Goal: Task Accomplishment & Management: Manage account settings

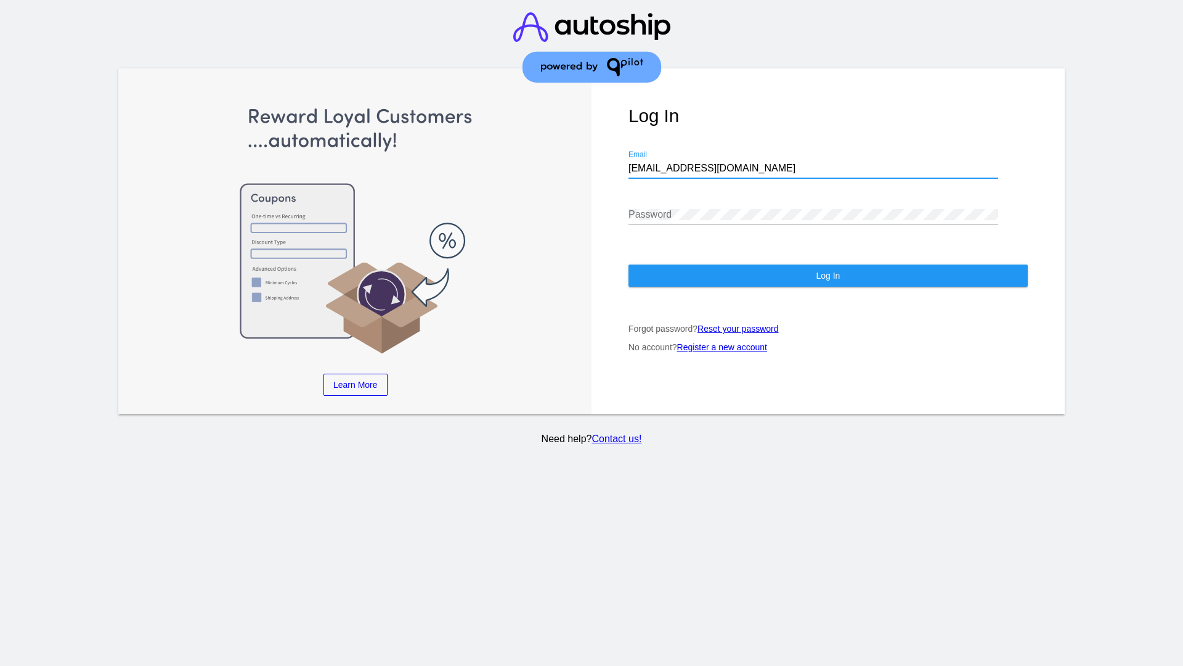
type input "[EMAIL_ADDRESS][DOMAIN_NAME]"
click at [828, 276] on span "Log In" at bounding box center [828, 276] width 24 height 10
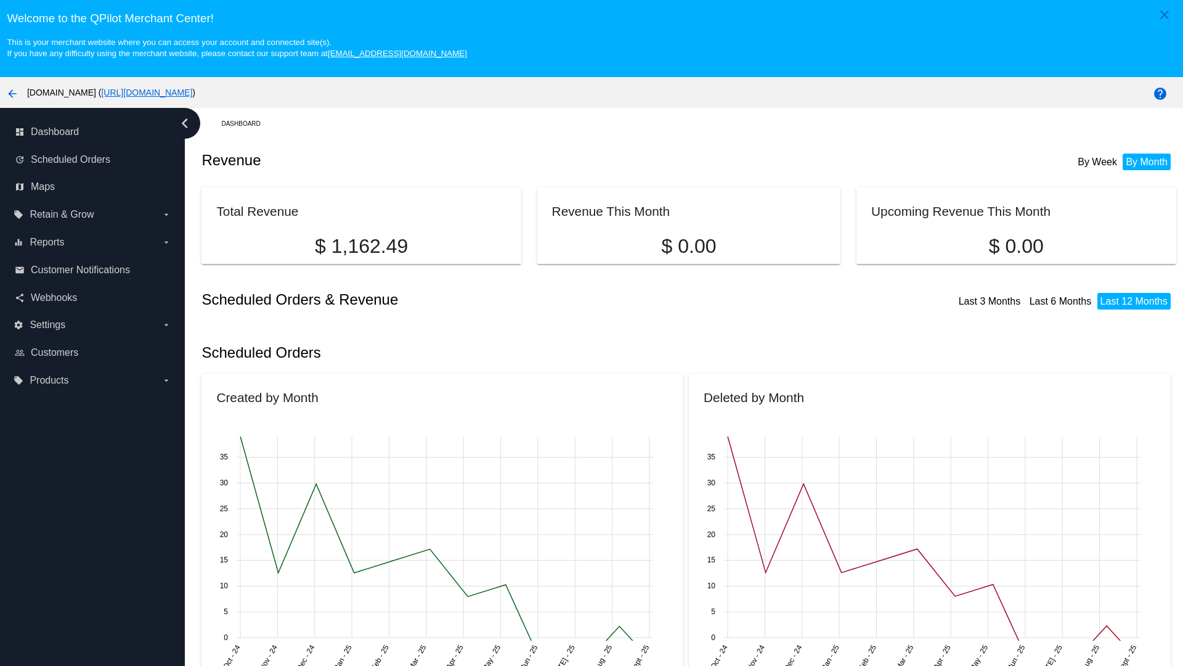
click at [92, 380] on label "local_offer Products arrow_drop_down" at bounding box center [92, 380] width 157 height 20
click at [0, 0] on input "local_offer Products arrow_drop_down" at bounding box center [0, 0] width 0 height 0
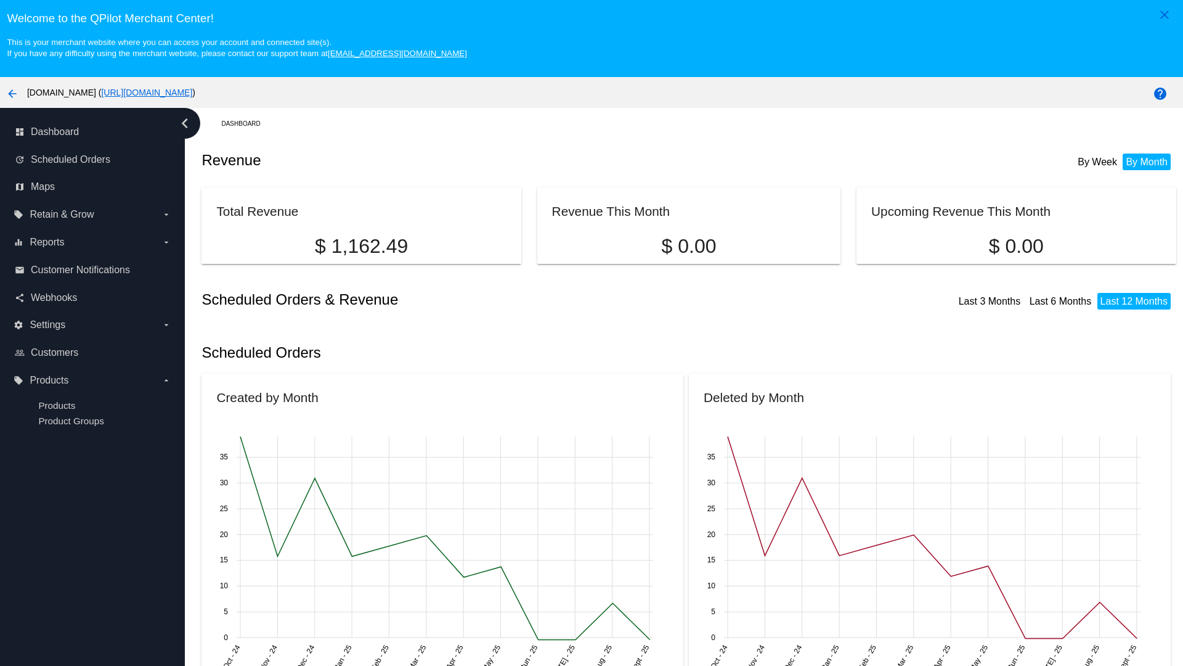
click at [57, 405] on span "Products" at bounding box center [56, 405] width 37 height 10
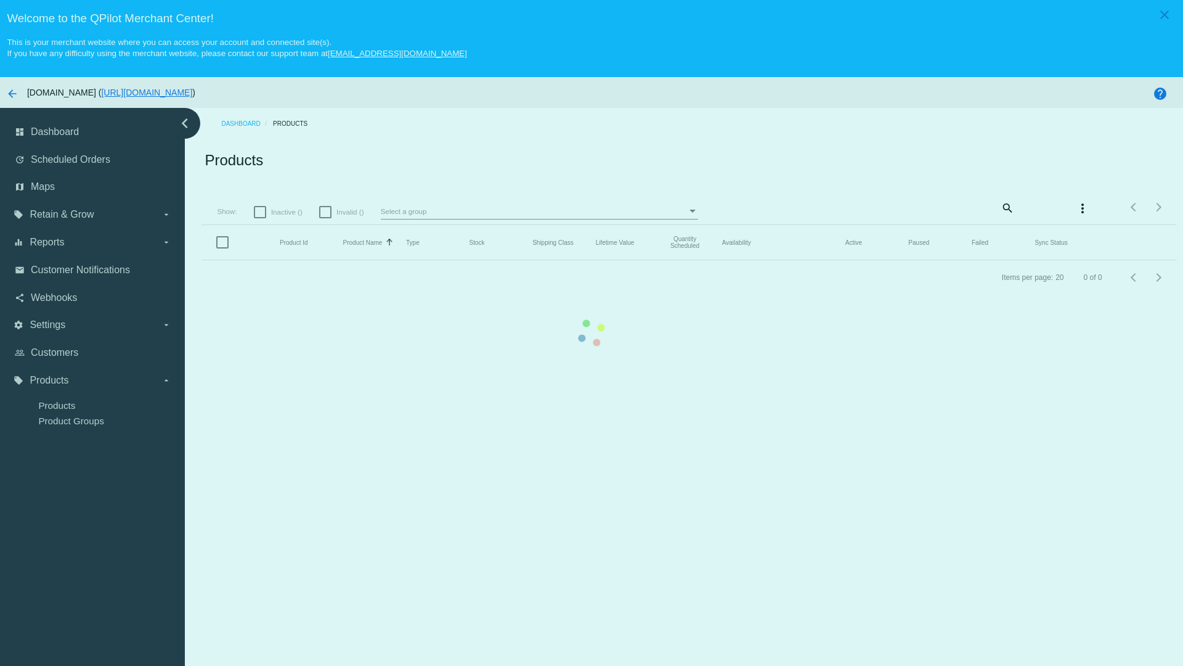
click at [280, 211] on span "Inactive ()" at bounding box center [286, 212] width 31 height 15
click at [260, 218] on input "Inactive ()" at bounding box center [259, 218] width 1 height 1
checkbox input "true"
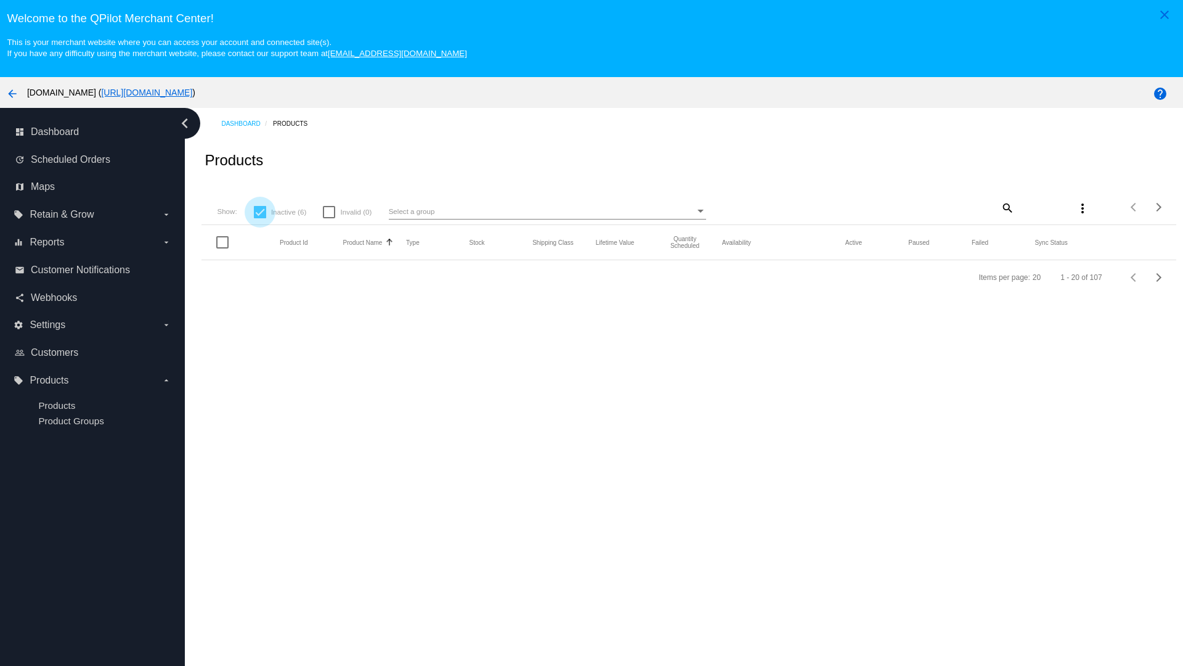
click at [1007, 207] on mat-icon "search" at bounding box center [1007, 207] width 15 height 19
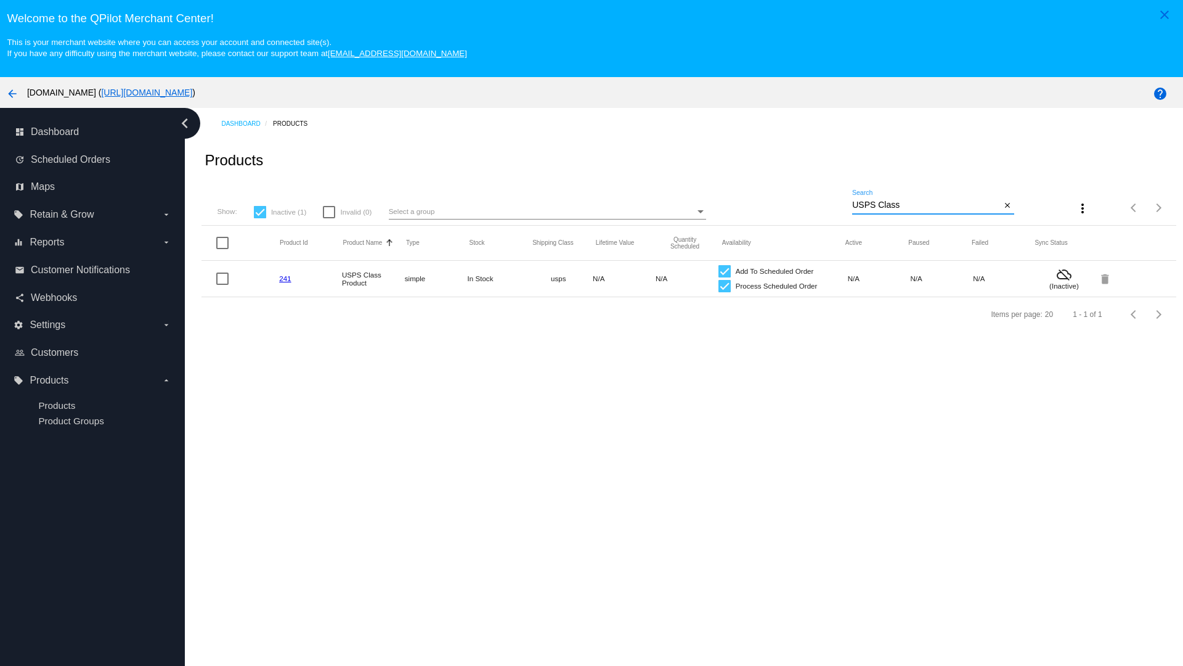
type input "Variable Enable"
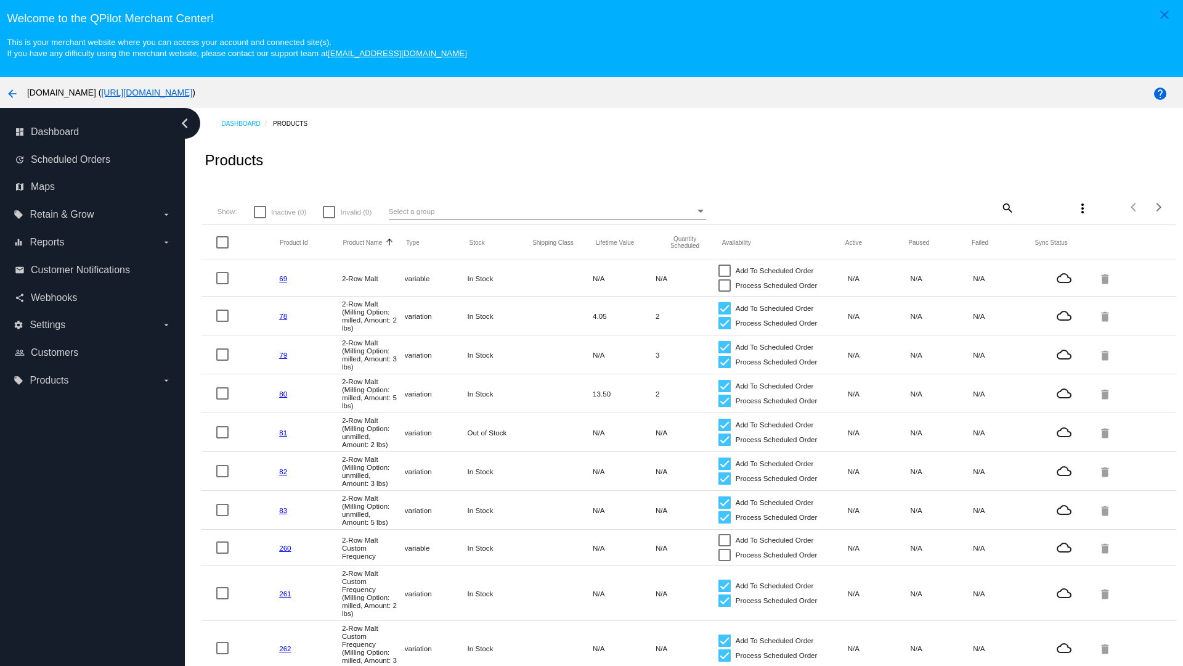
click at [1007, 207] on mat-icon "search" at bounding box center [1007, 207] width 15 height 19
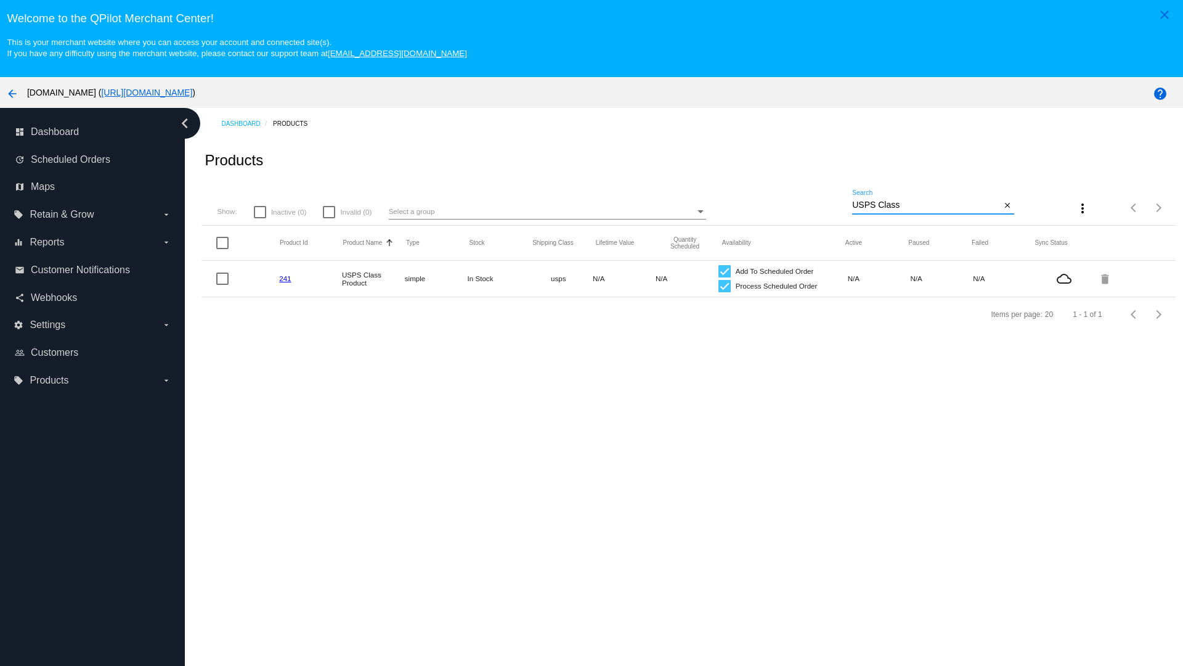
type input "Variable Enable"
